Goal: Find specific page/section: Find specific page/section

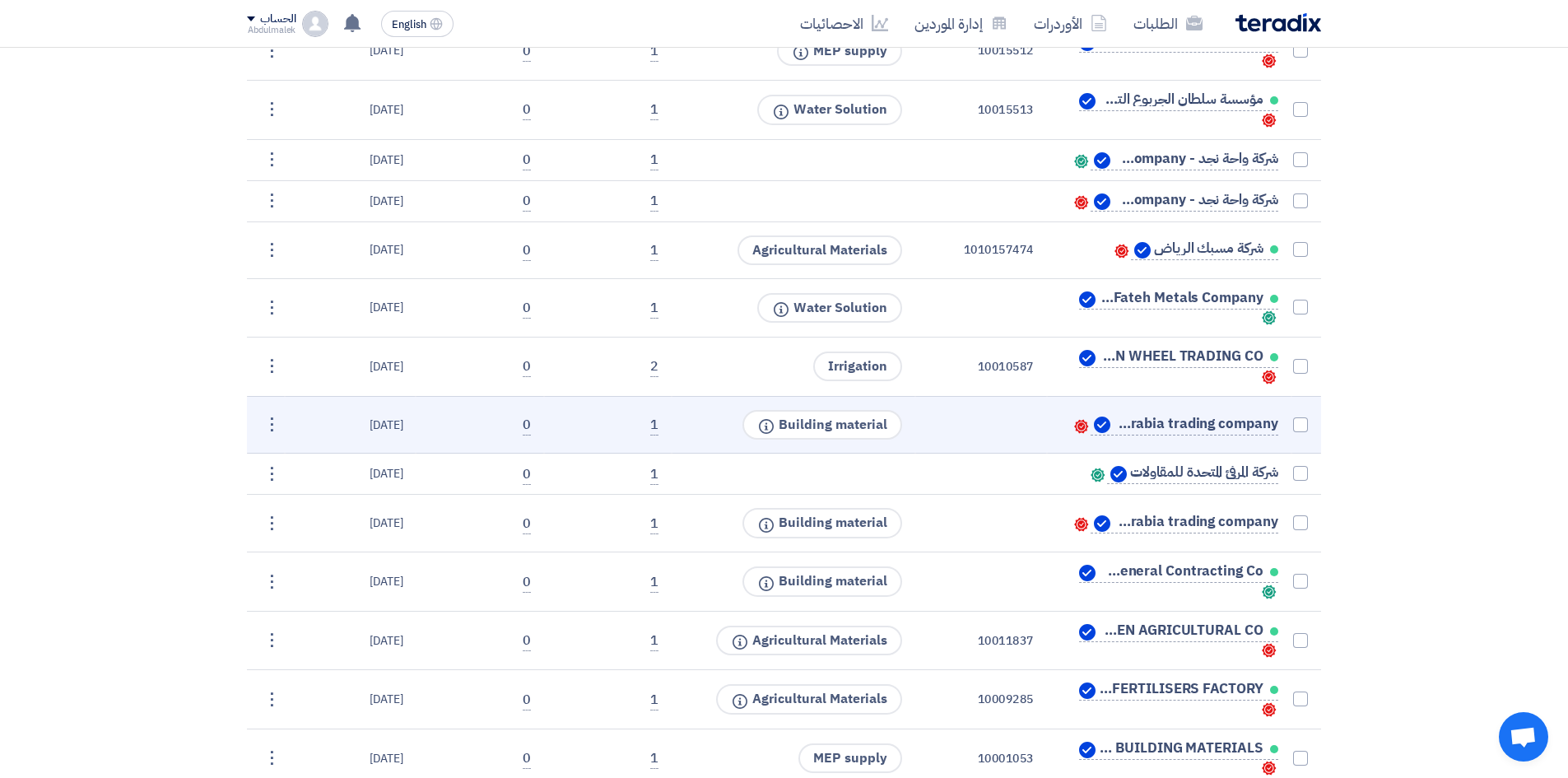
scroll to position [1582, 0]
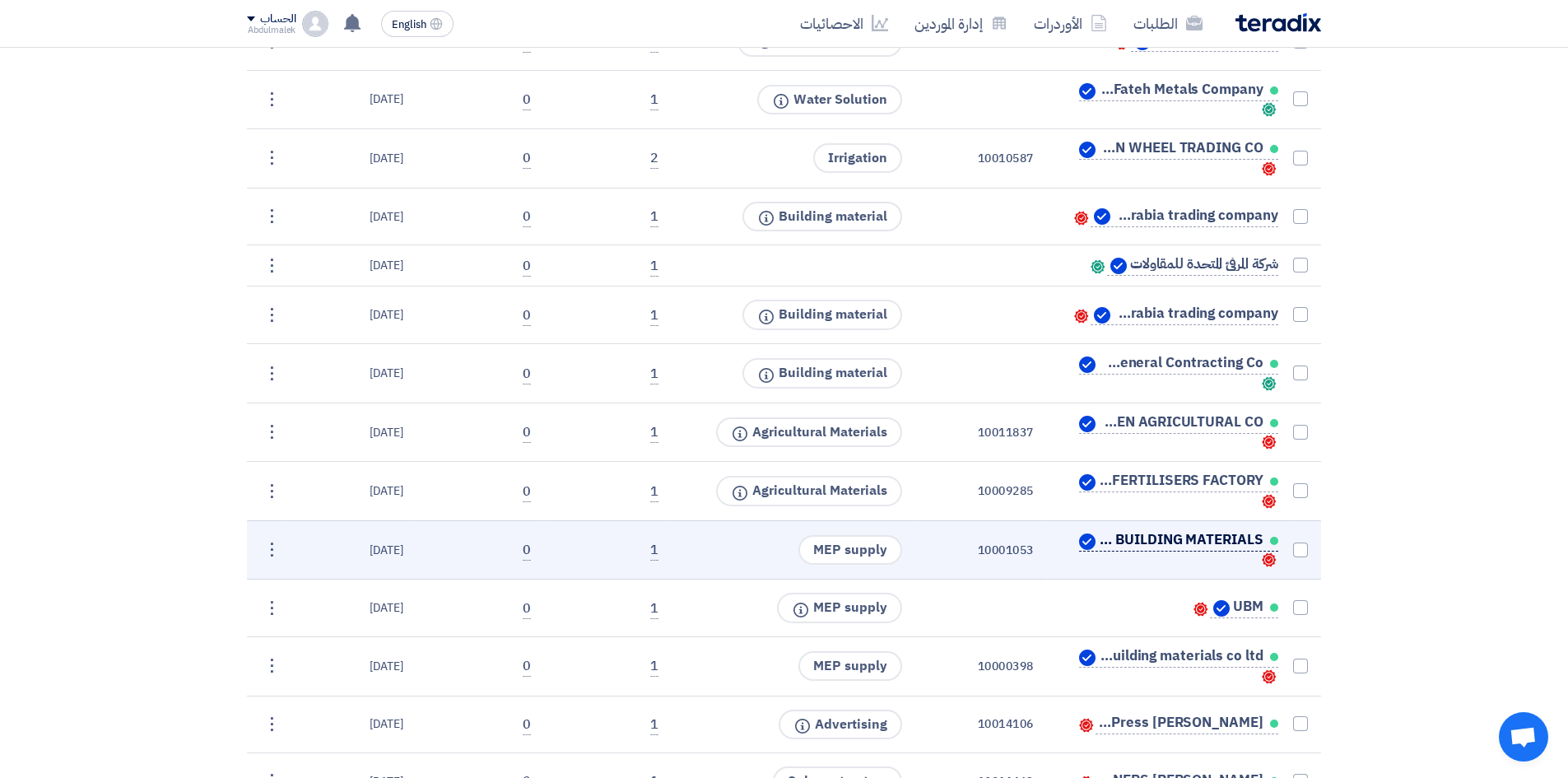
click at [1204, 538] on span "MASDAR BUILDING MATERIALS" at bounding box center [1180, 540] width 165 height 13
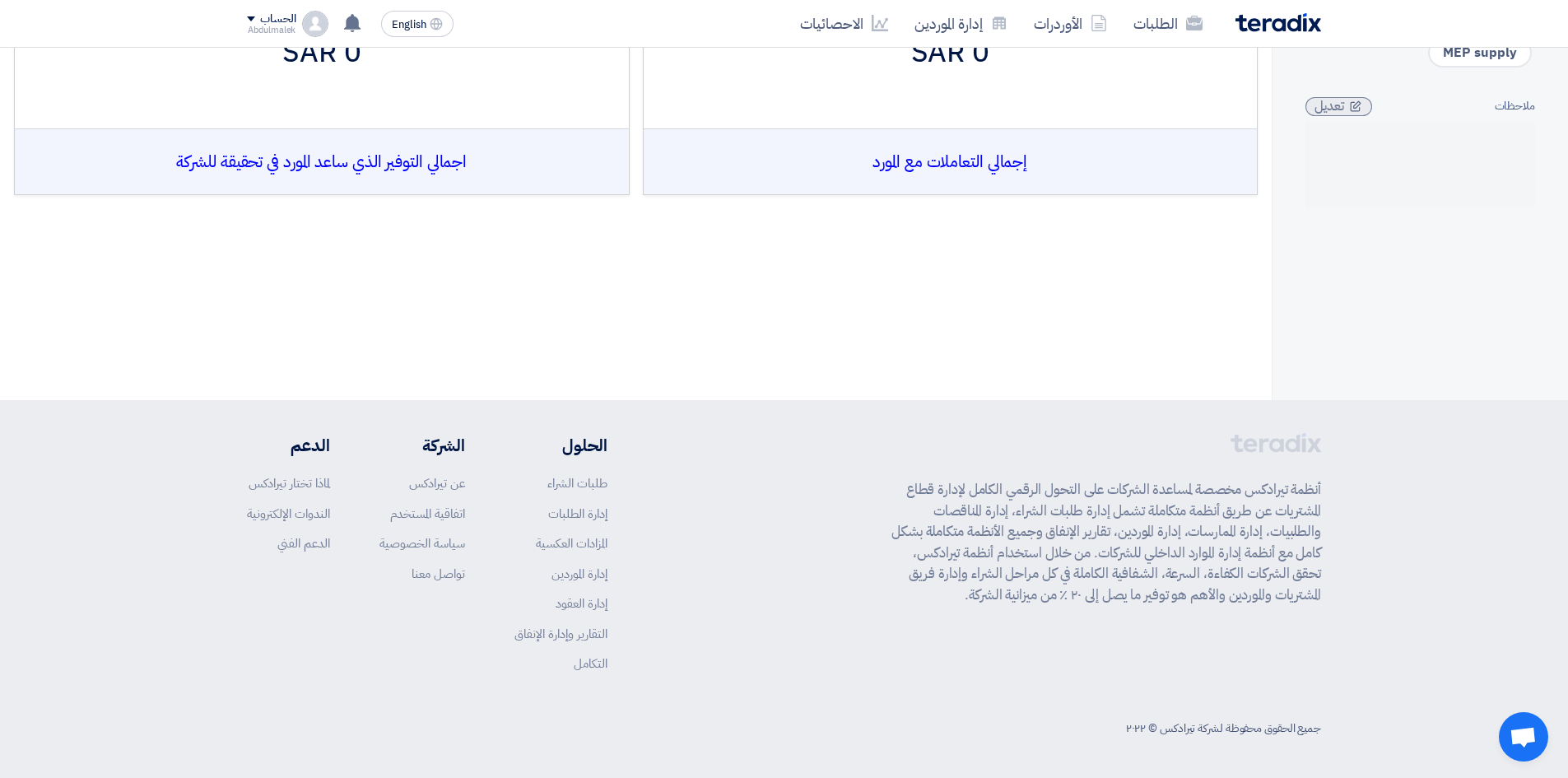
scroll to position [14, 0]
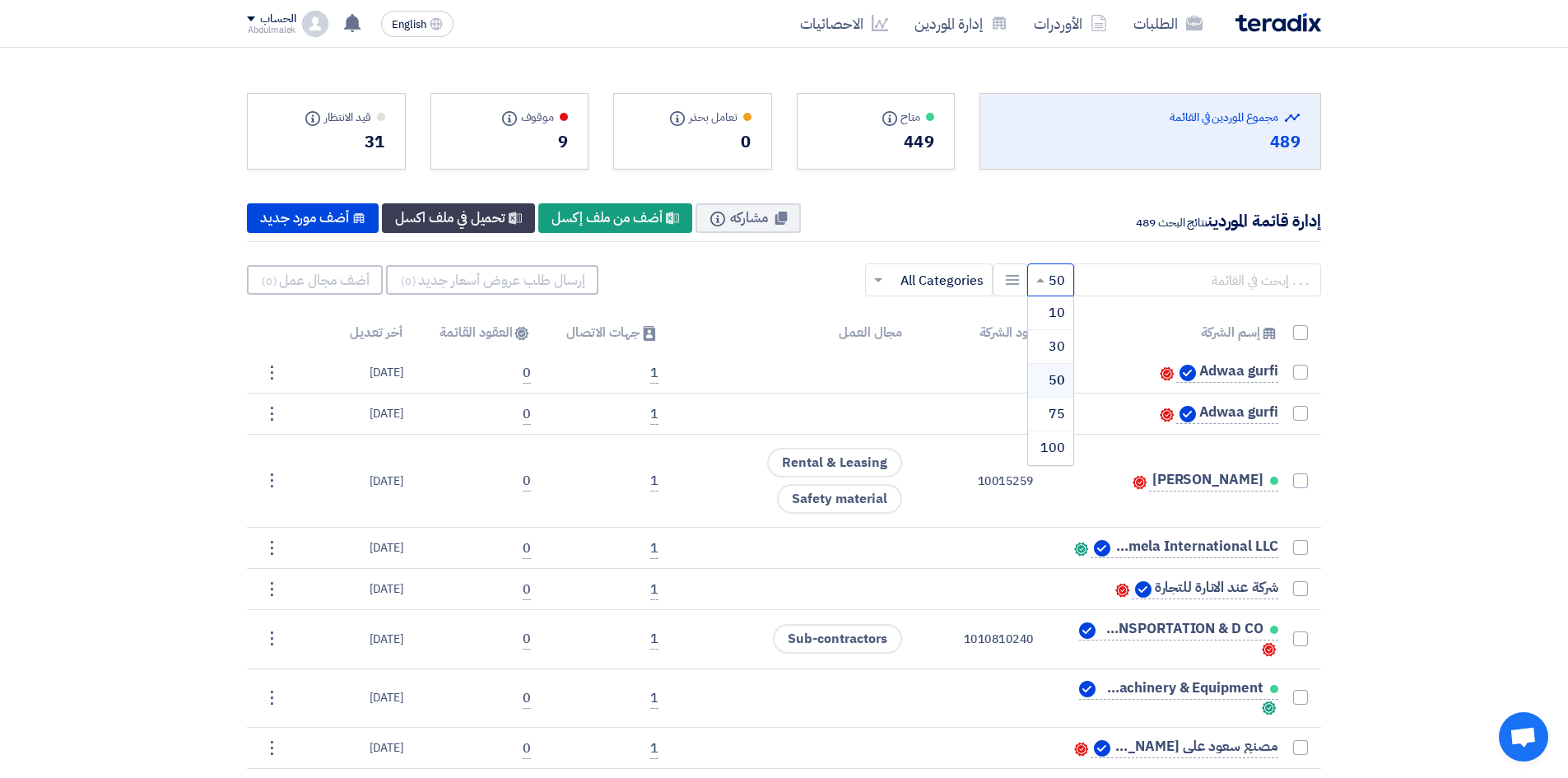
click at [1036, 287] on span at bounding box center [1038, 279] width 20 height 20
click at [1007, 275] on icon "New Supplier" at bounding box center [1011, 279] width 16 height 16
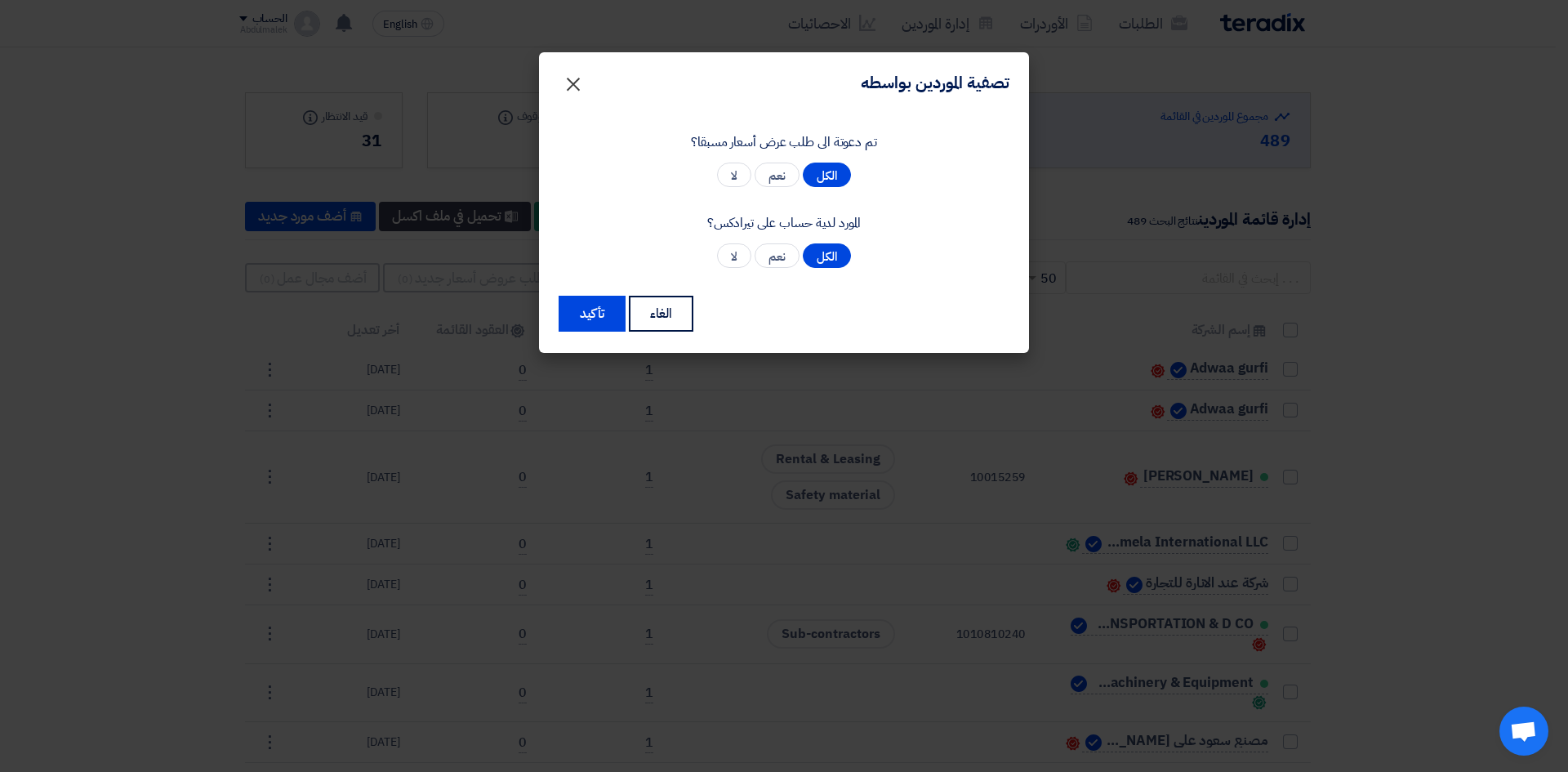
click at [567, 88] on span "×" at bounding box center [573, 83] width 19 height 49
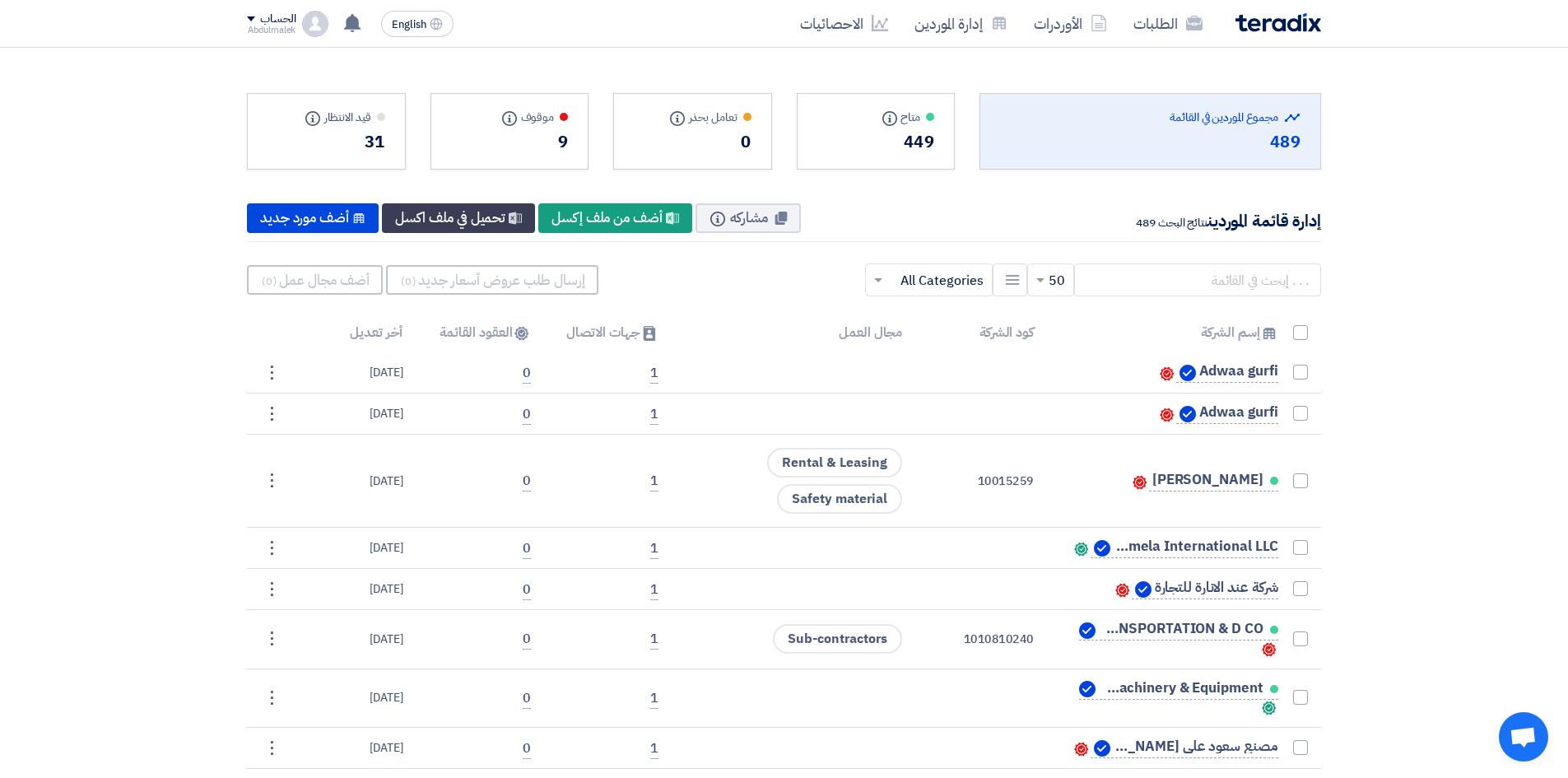
click at [882, 293] on div at bounding box center [929, 280] width 126 height 27
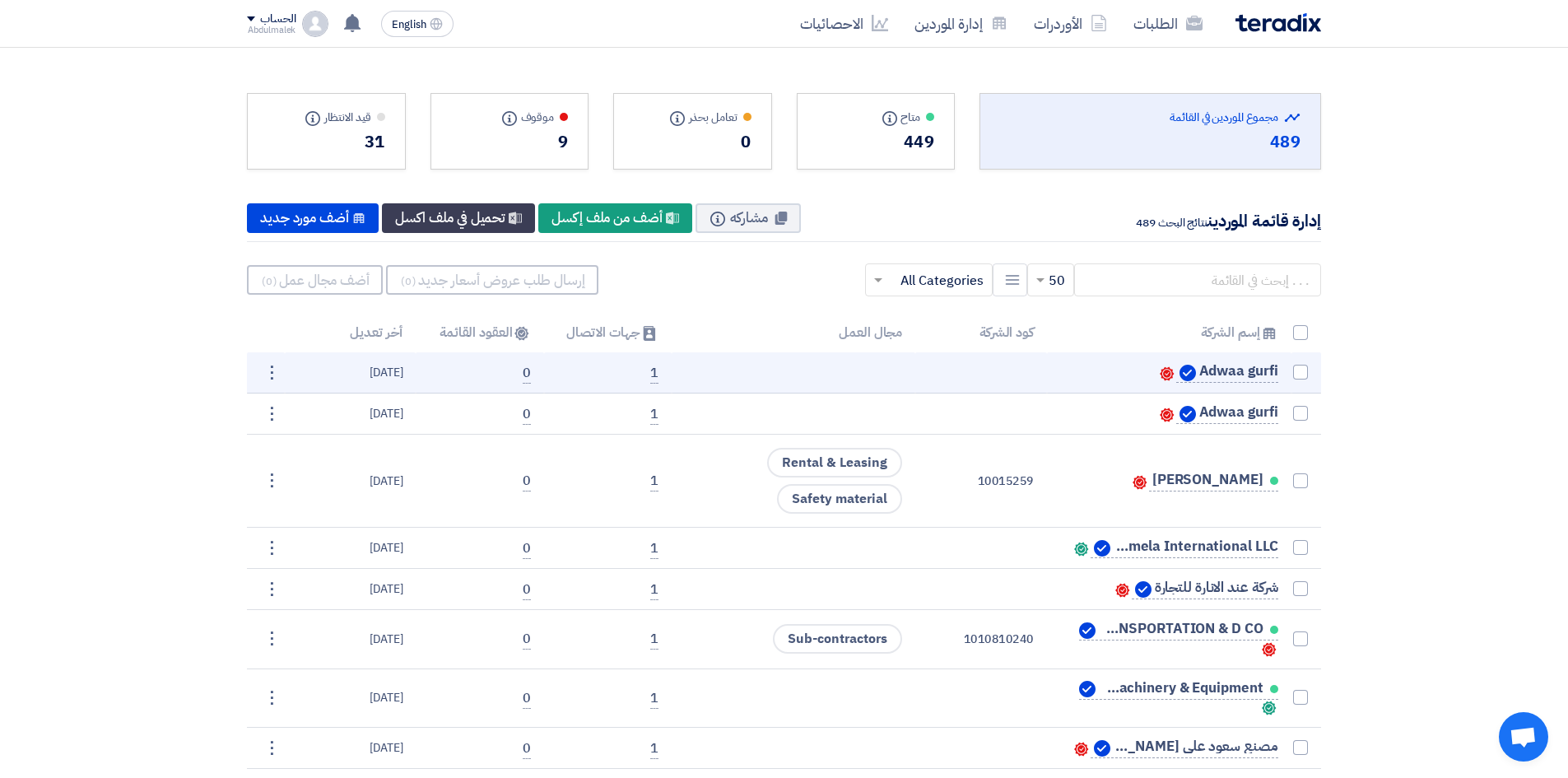
click at [1025, 356] on td at bounding box center [981, 373] width 131 height 41
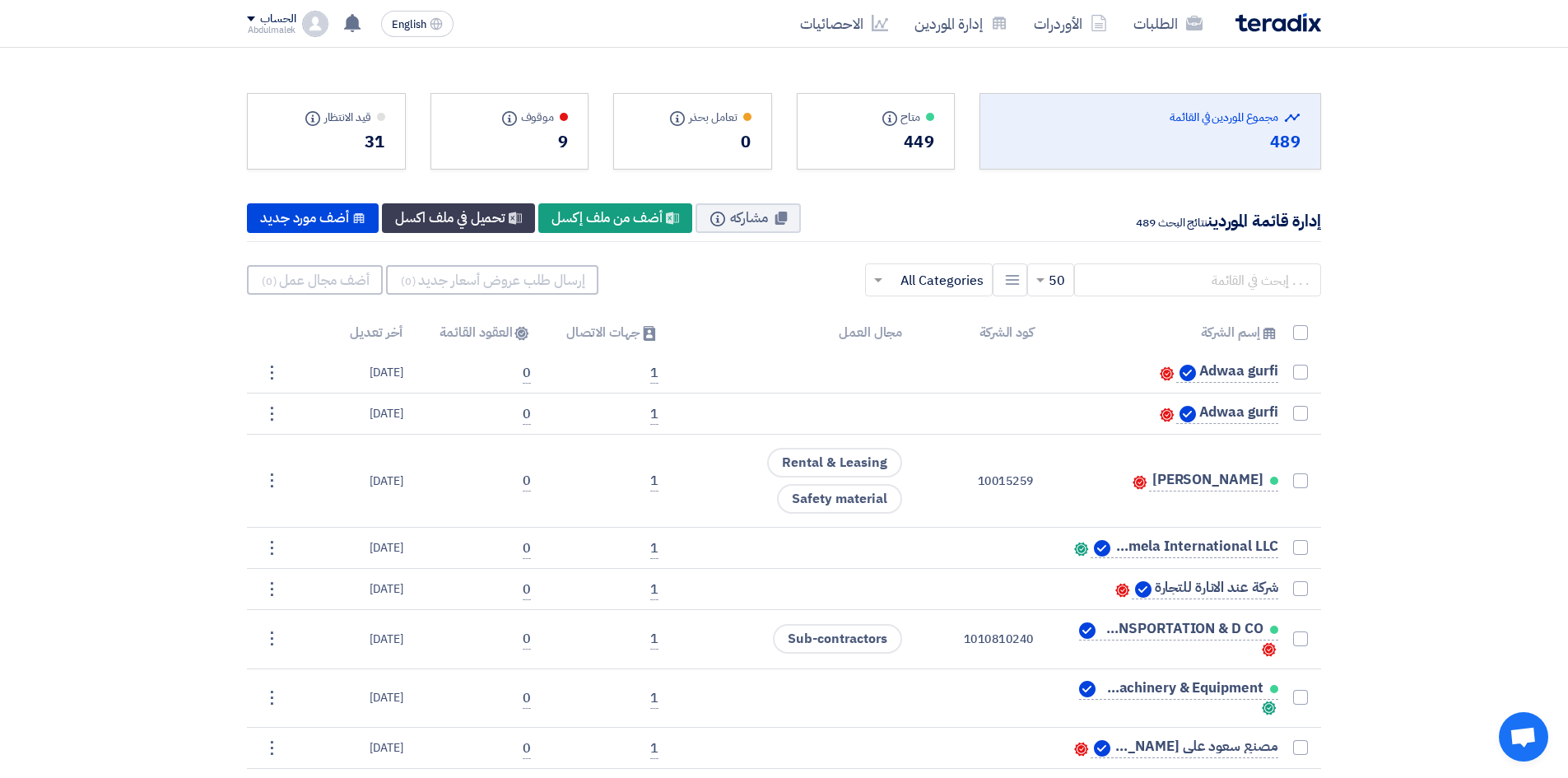
click at [919, 280] on input "text" at bounding box center [937, 280] width 95 height 27
click at [944, 441] on span "Light equipment" at bounding box center [935, 447] width 97 height 20
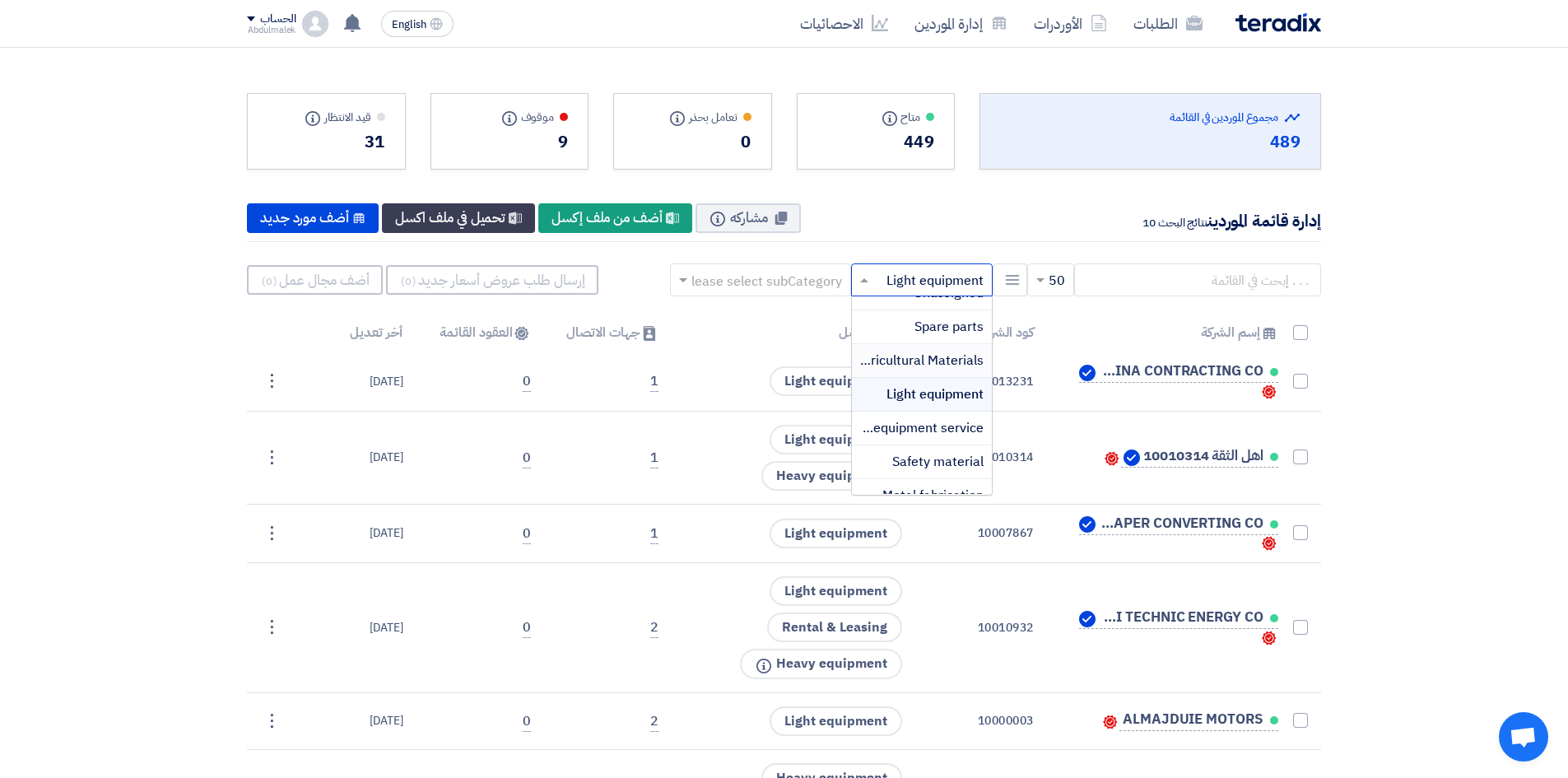
scroll to position [82, 0]
click at [913, 338] on span "Agricultural Materials" at bounding box center [919, 331] width 128 height 20
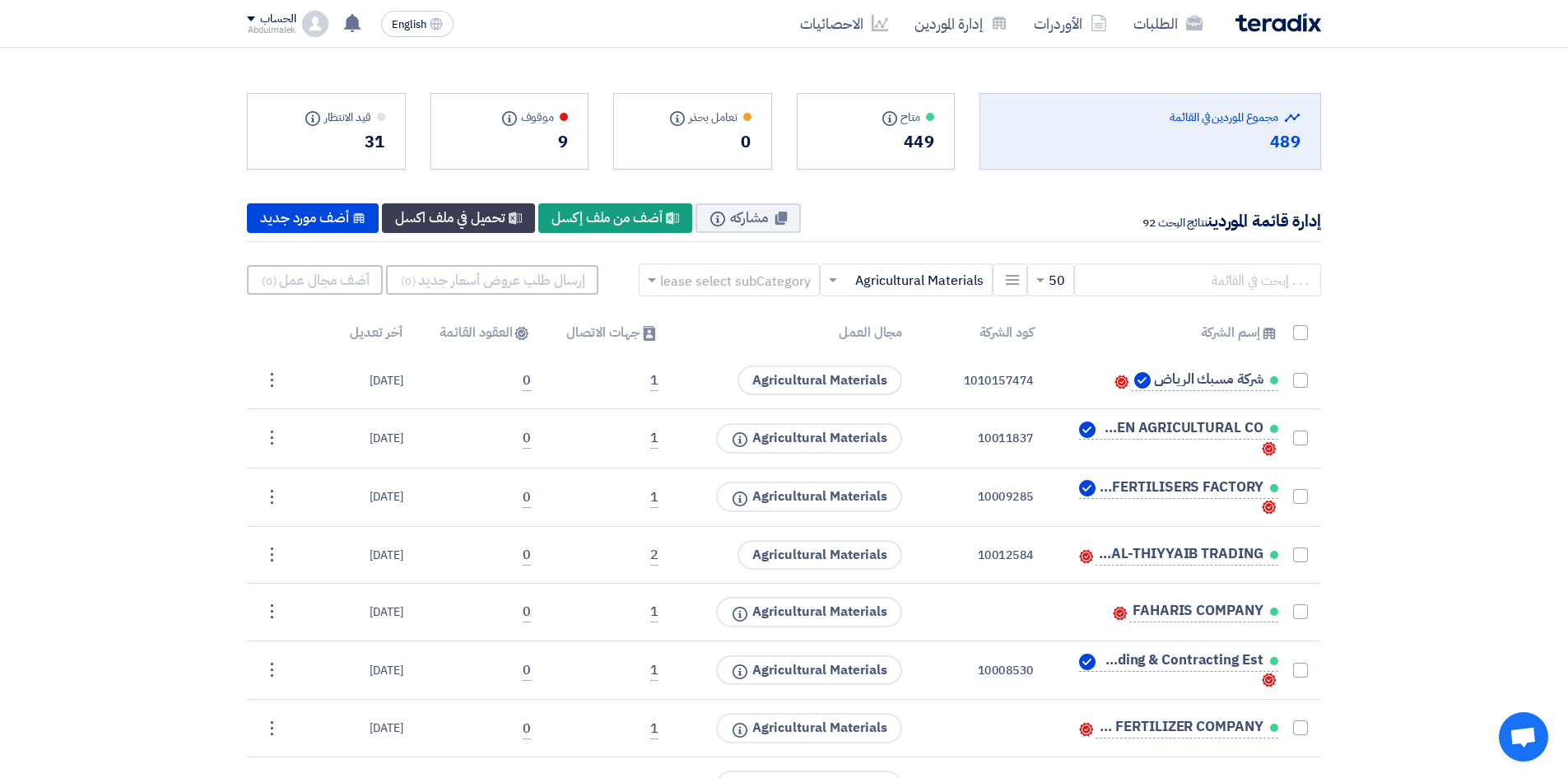
click at [841, 273] on span at bounding box center [831, 279] width 20 height 20
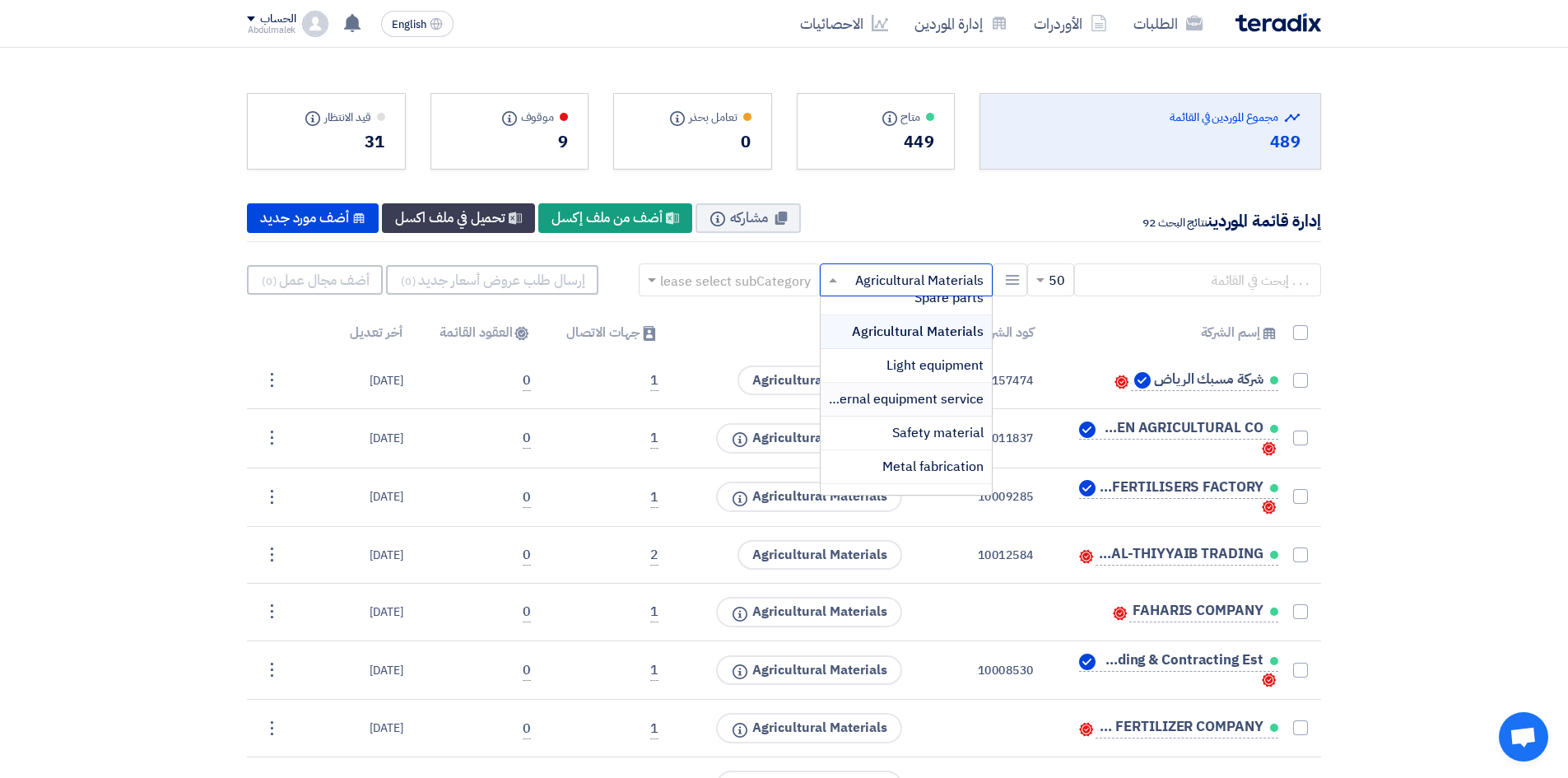
click at [874, 397] on span "External equipment service" at bounding box center [901, 399] width 163 height 20
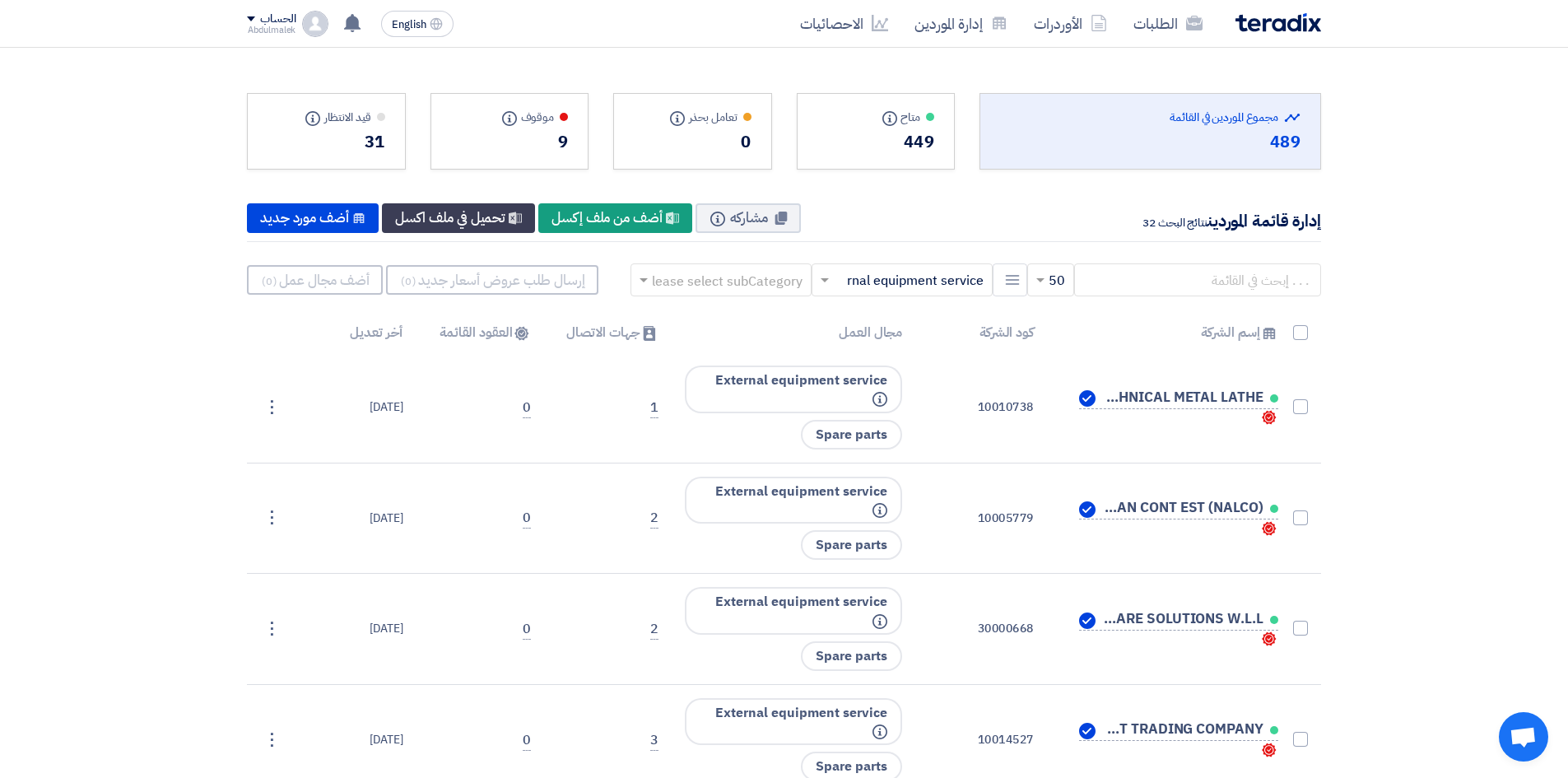
click at [832, 282] on span at bounding box center [823, 279] width 20 height 20
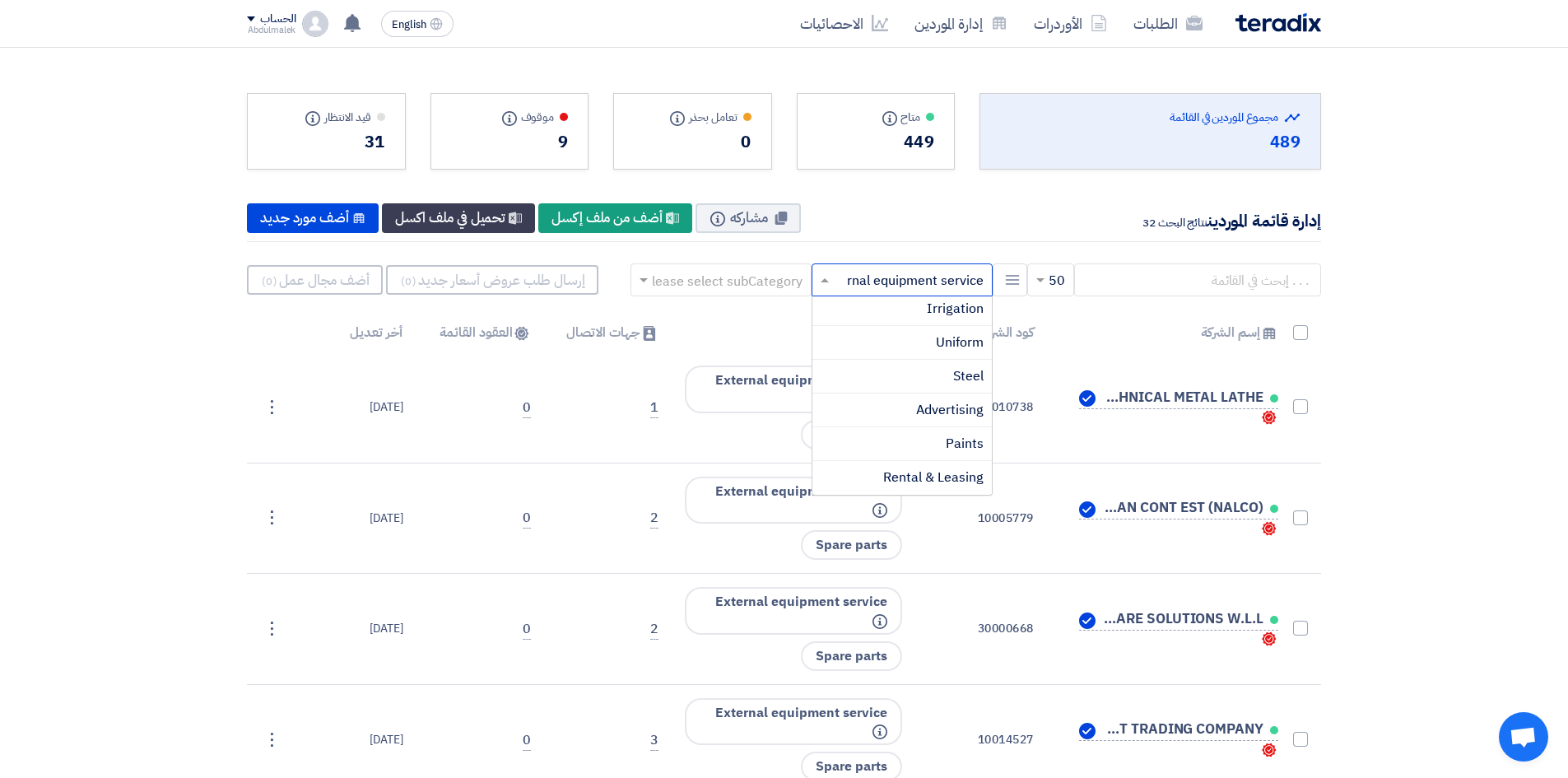
scroll to position [442, 0]
click at [948, 431] on div "Sub-contractors" at bounding box center [902, 446] width 179 height 34
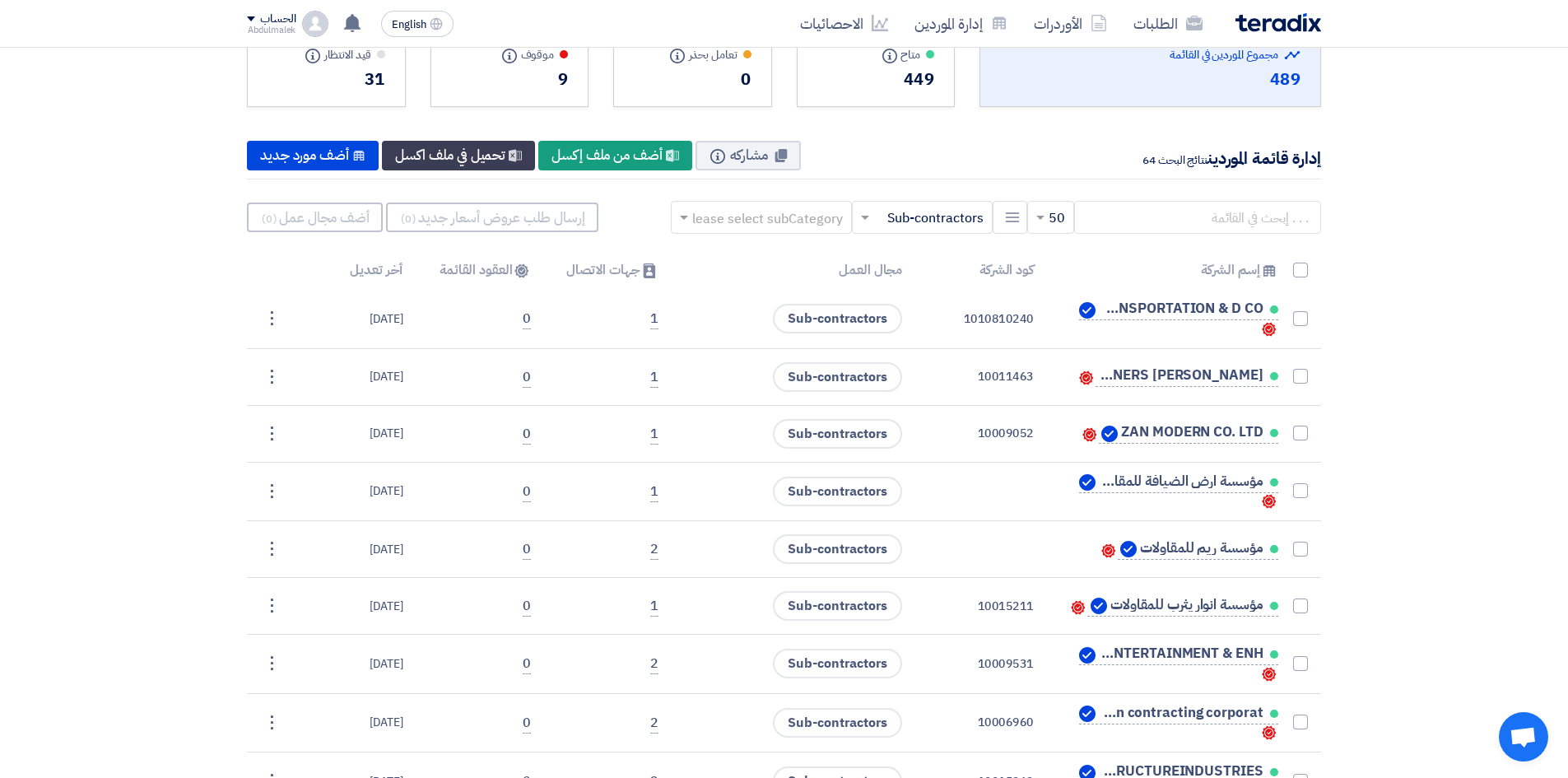
scroll to position [0, 0]
